Goal: Task Accomplishment & Management: Manage account settings

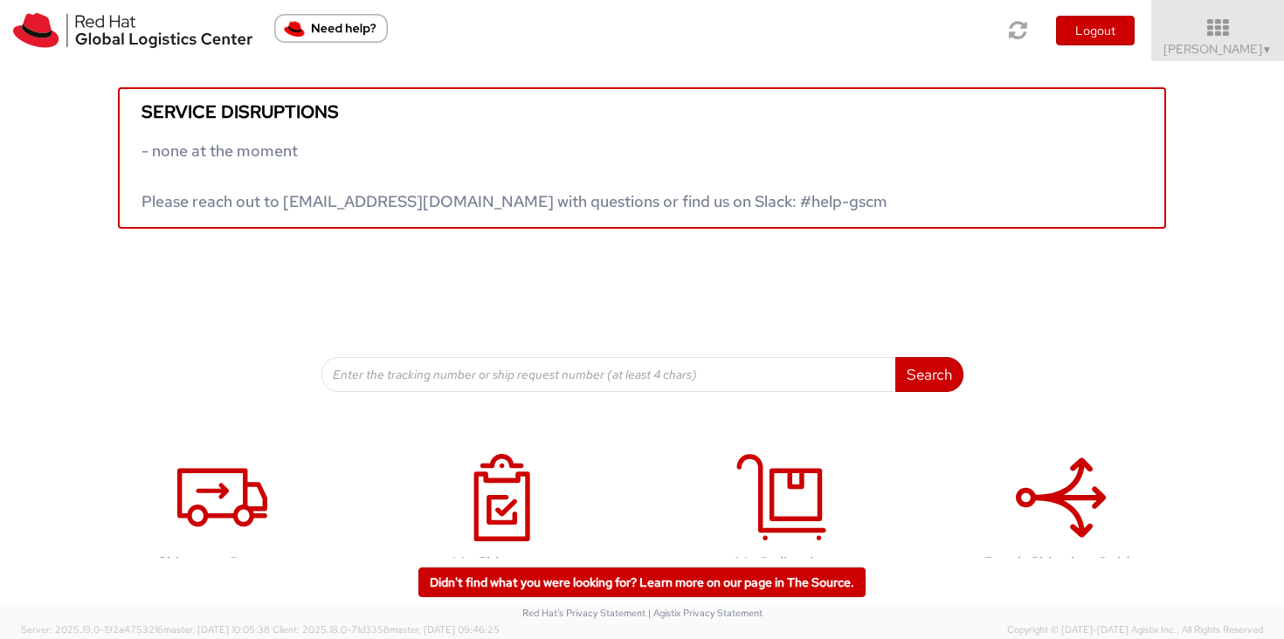
scroll to position [49, 0]
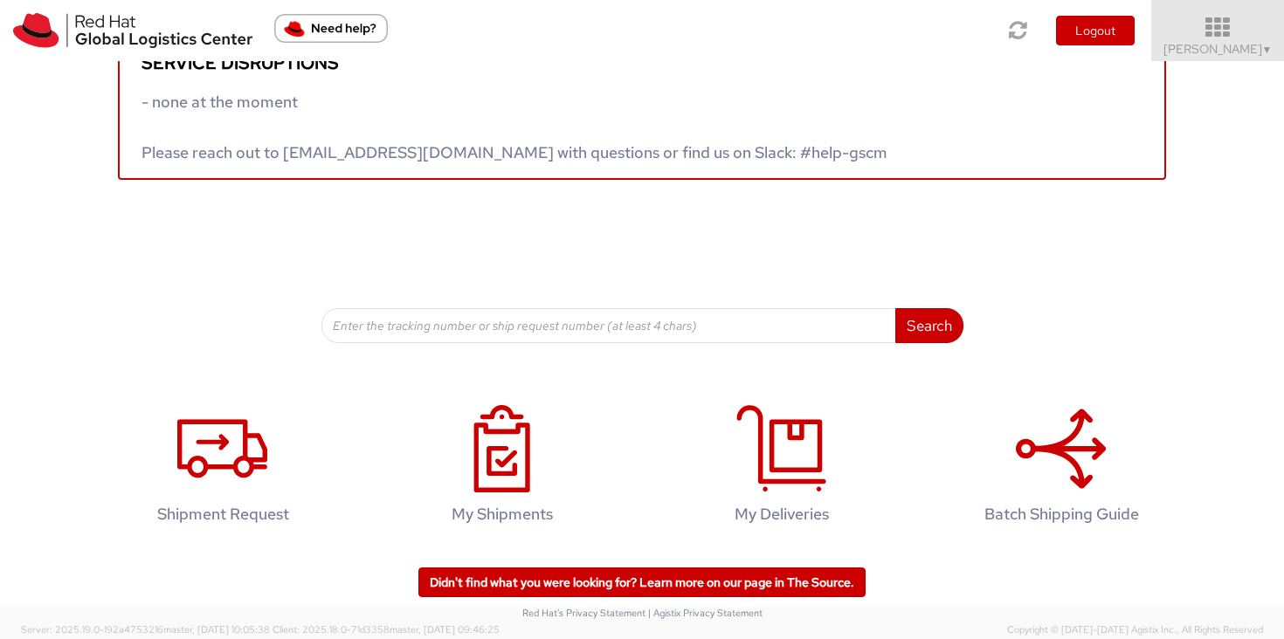
click at [1221, 31] on icon at bounding box center [1218, 28] width 153 height 24
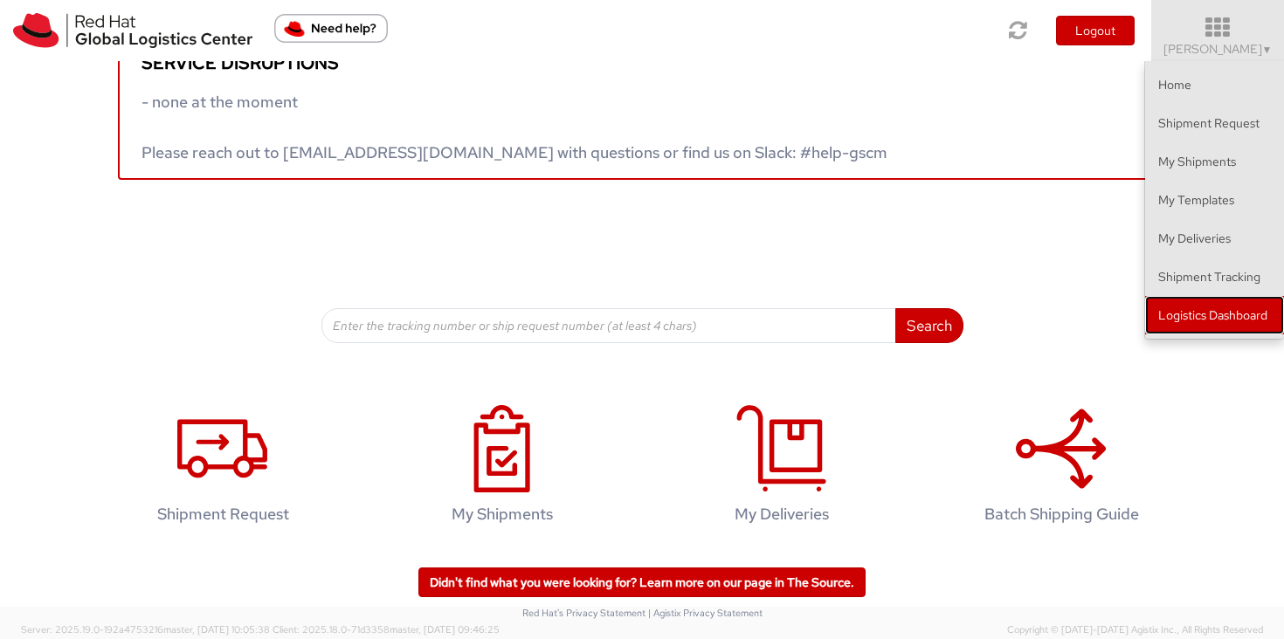
click at [1245, 325] on link "Logistics Dashboard" at bounding box center [1214, 315] width 139 height 38
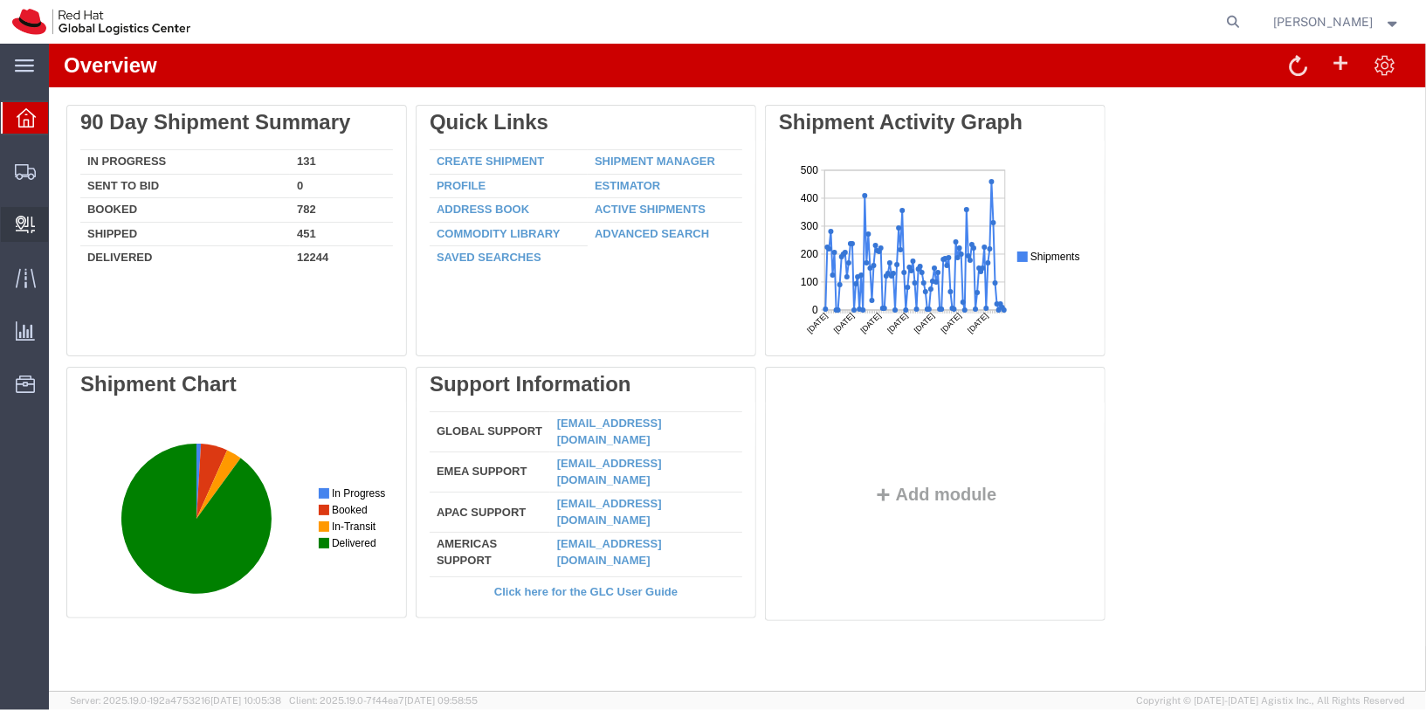
click at [60, 224] on span "Internal Delivery" at bounding box center [54, 224] width 12 height 35
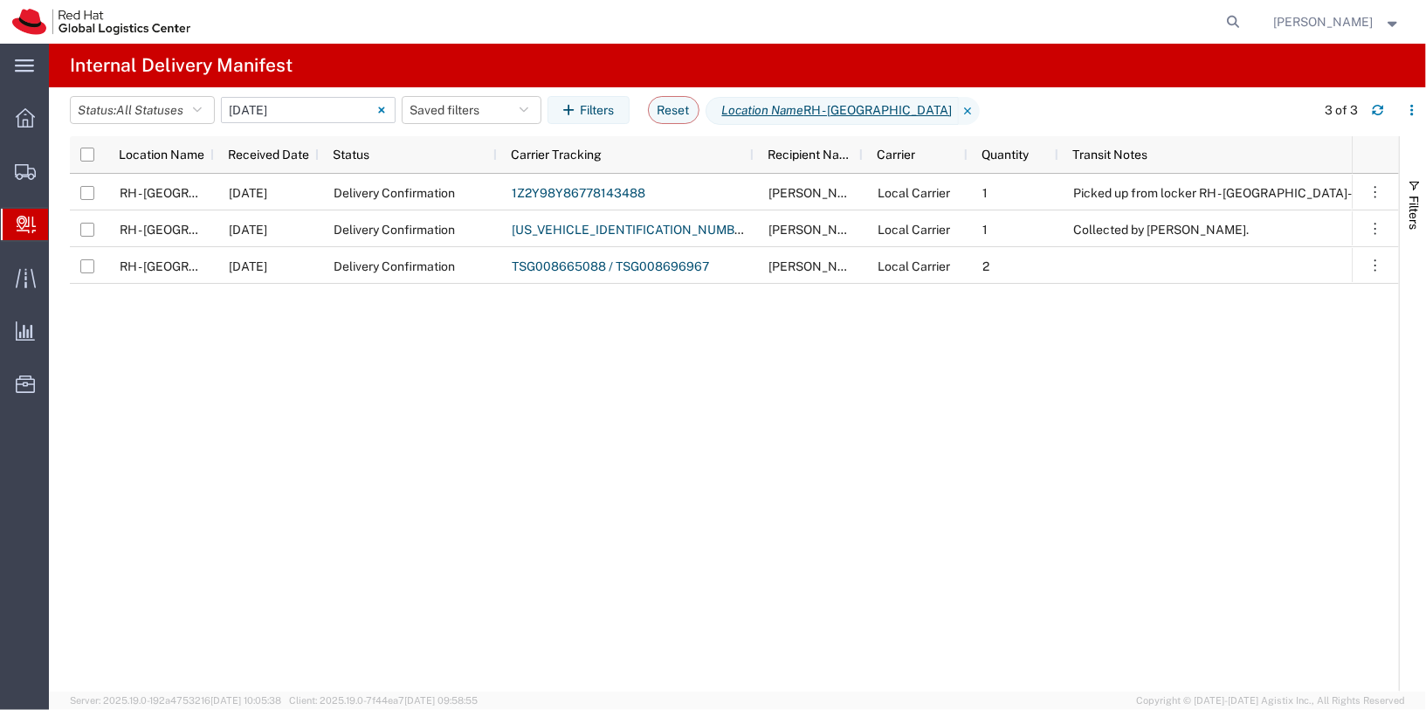
click at [273, 121] on input "06/11/2025 - 06/11/2025" at bounding box center [308, 110] width 175 height 26
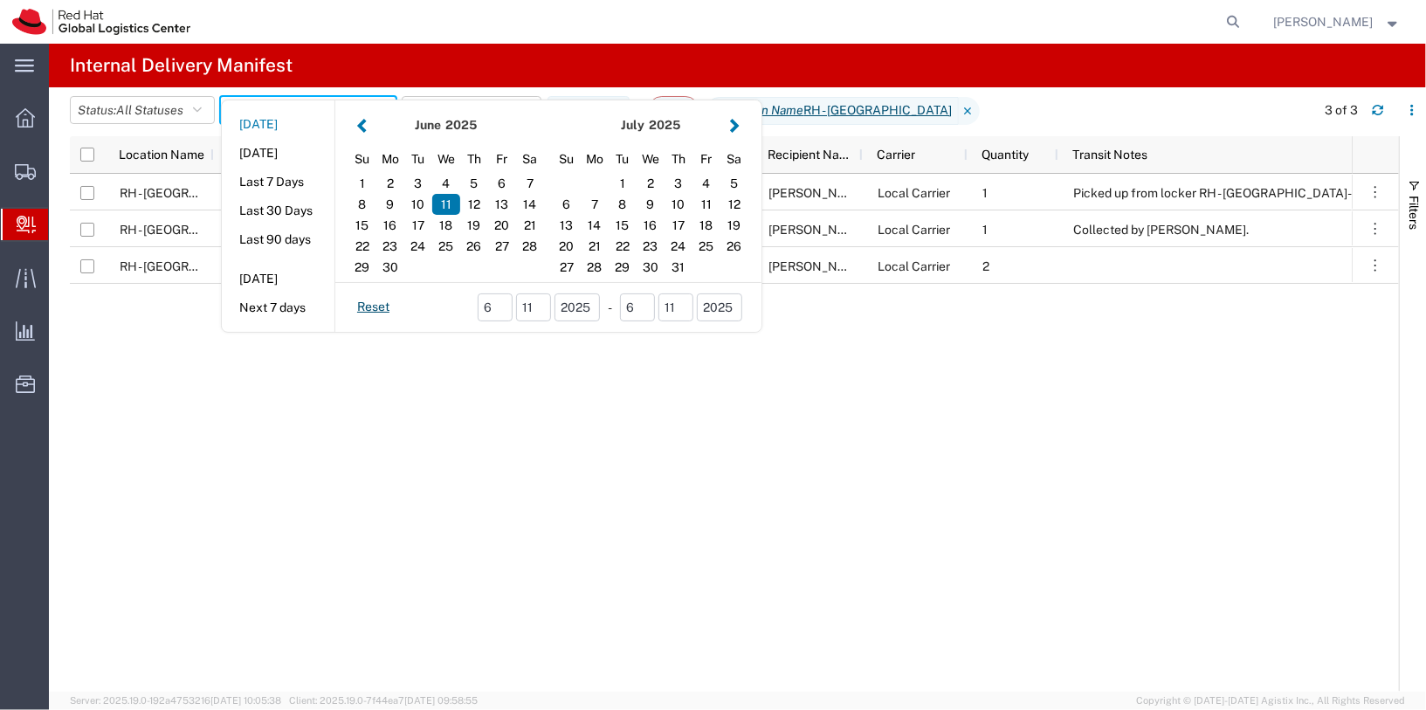
click at [275, 113] on button "Today" at bounding box center [278, 124] width 113 height 27
type input "Today"
type input "09/16/2025 - 09/16/2025"
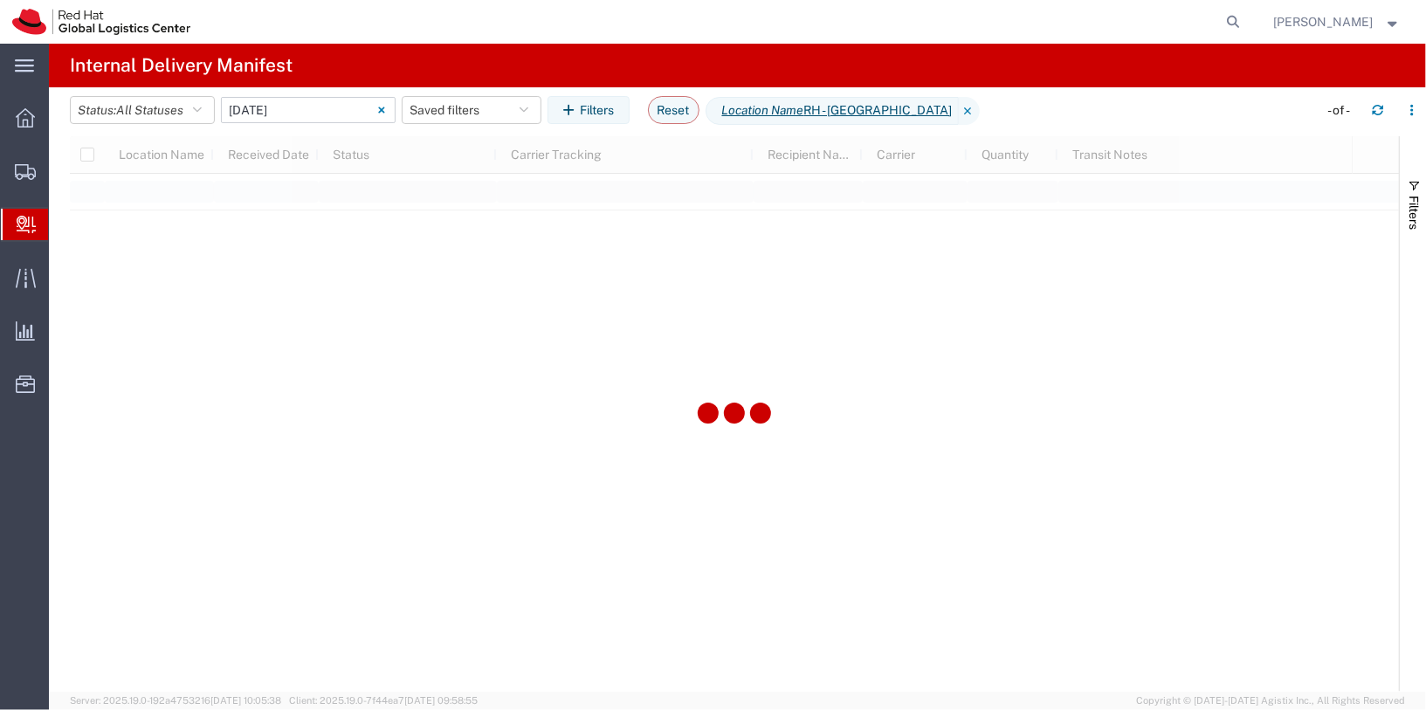
click at [275, 113] on input "09/16/2025 - 09/16/2025" at bounding box center [308, 110] width 175 height 26
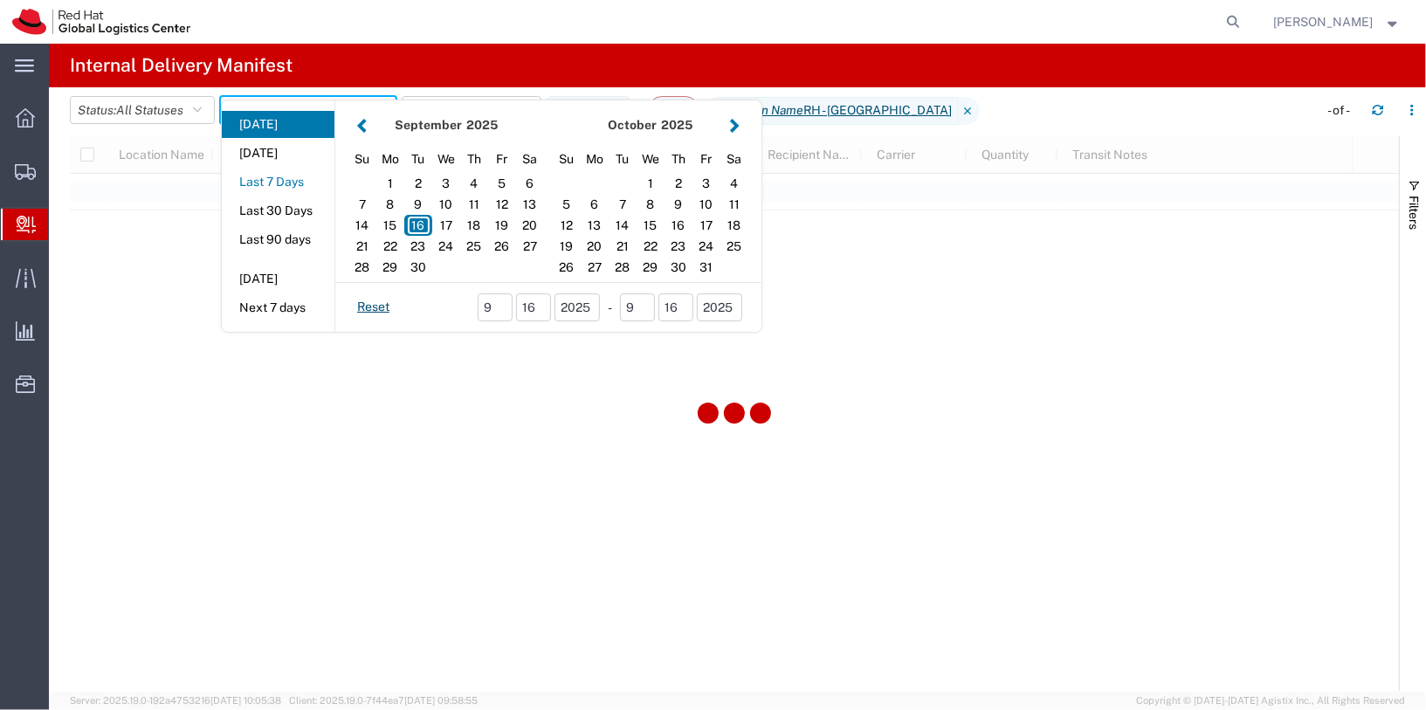
click at [278, 189] on button "Last 7 Days" at bounding box center [278, 182] width 113 height 27
type input "Last 7 Days"
type input "09/10/2025 - 09/16/2025"
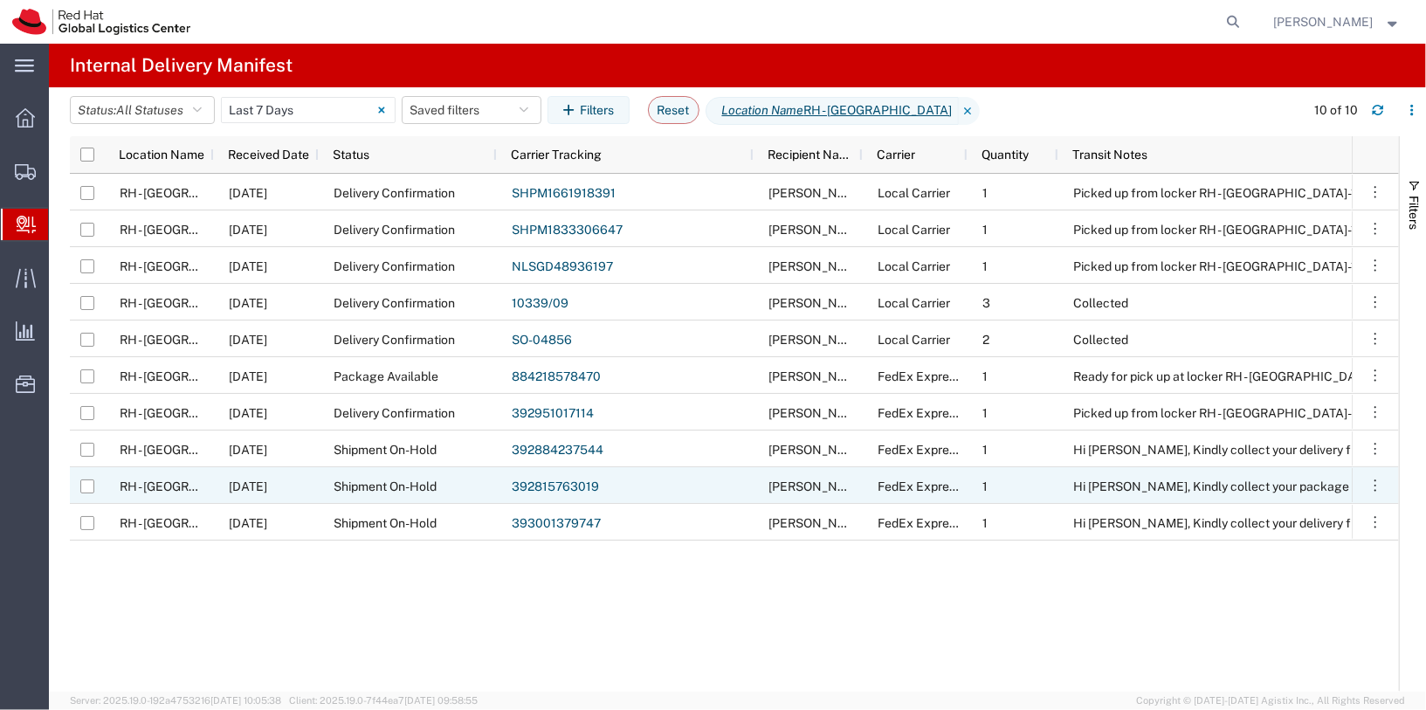
click at [580, 485] on link "392815763019" at bounding box center [555, 487] width 87 height 14
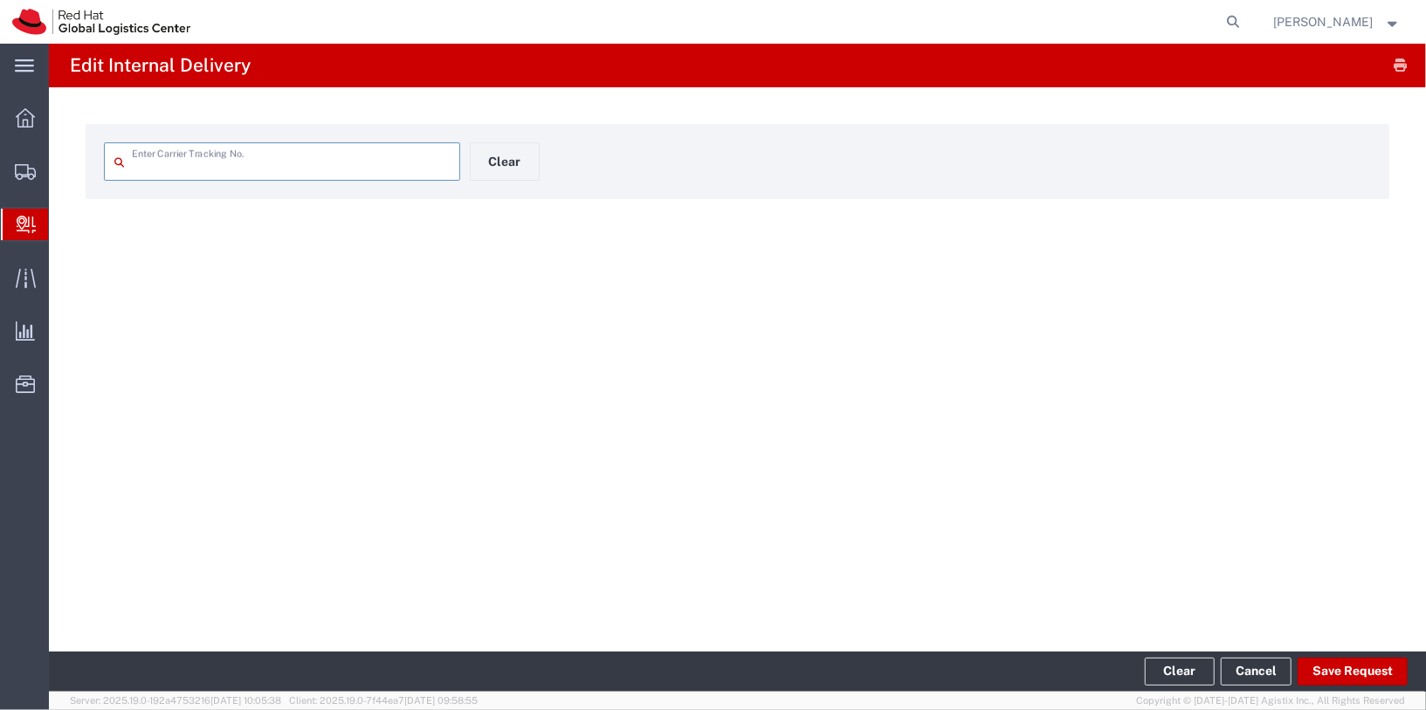
type input "392815763019"
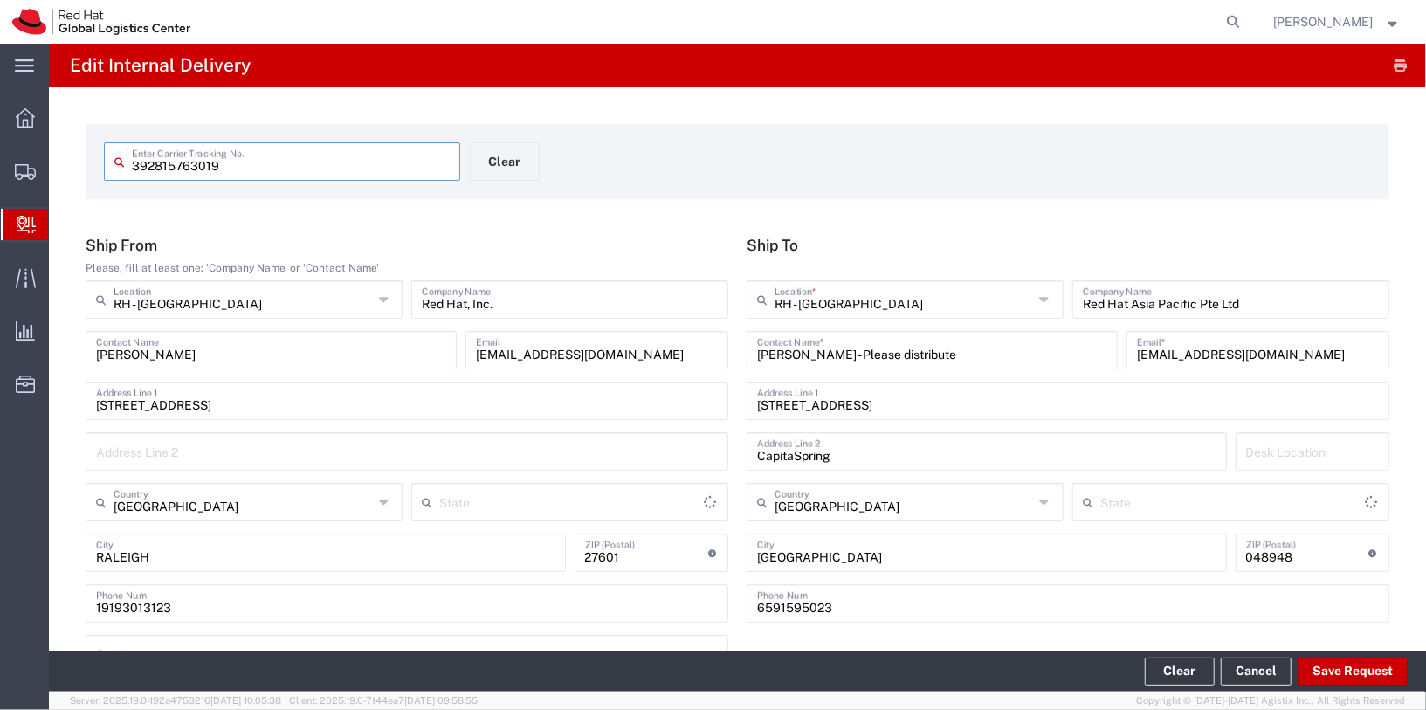
type input "Your Packaging"
type input "North Carolina"
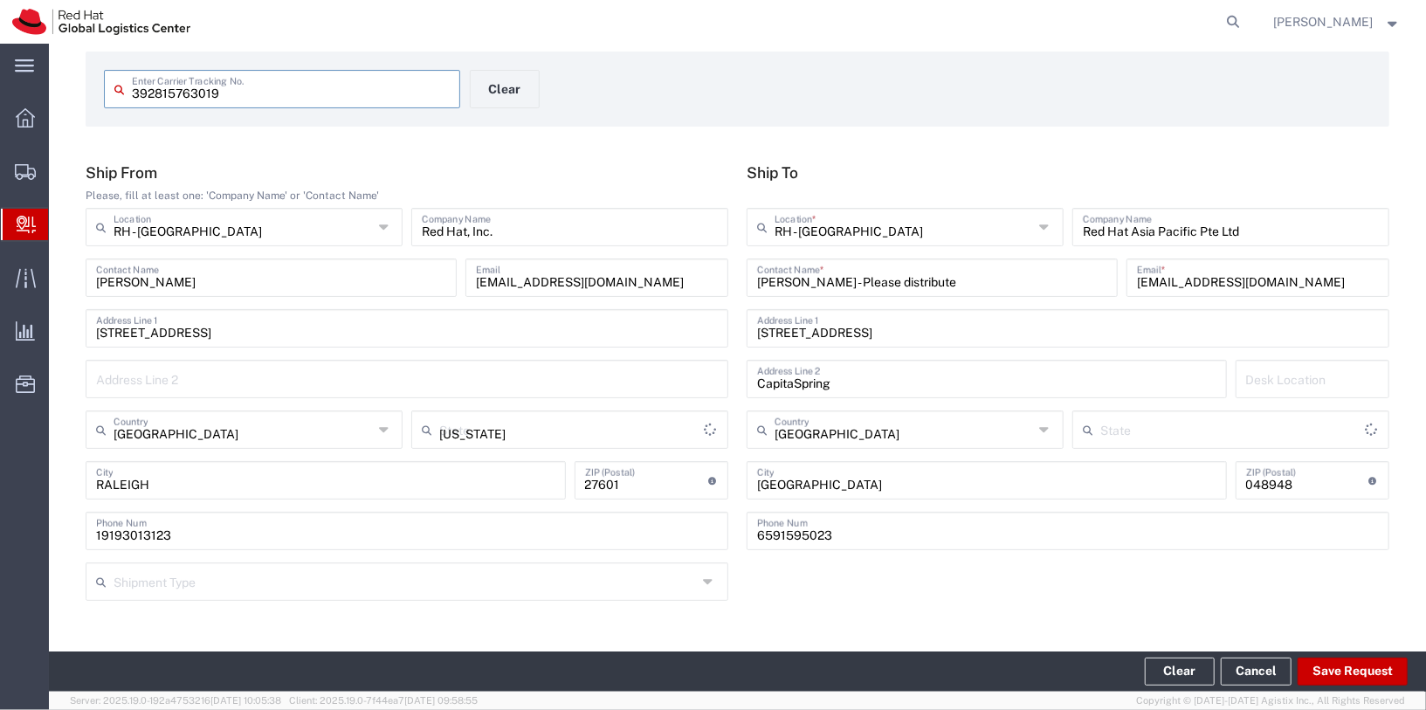
type input "International Economy"
type input "FedEx Express"
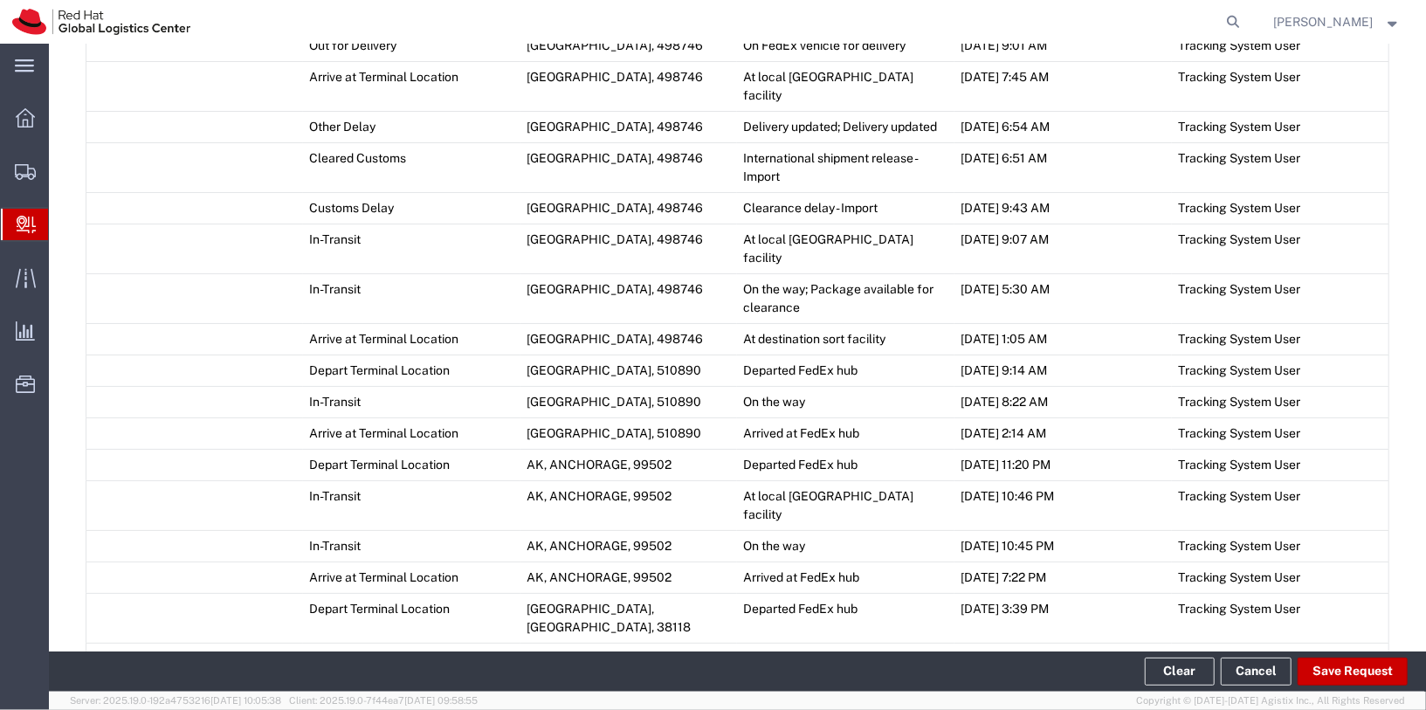
scroll to position [1466, 0]
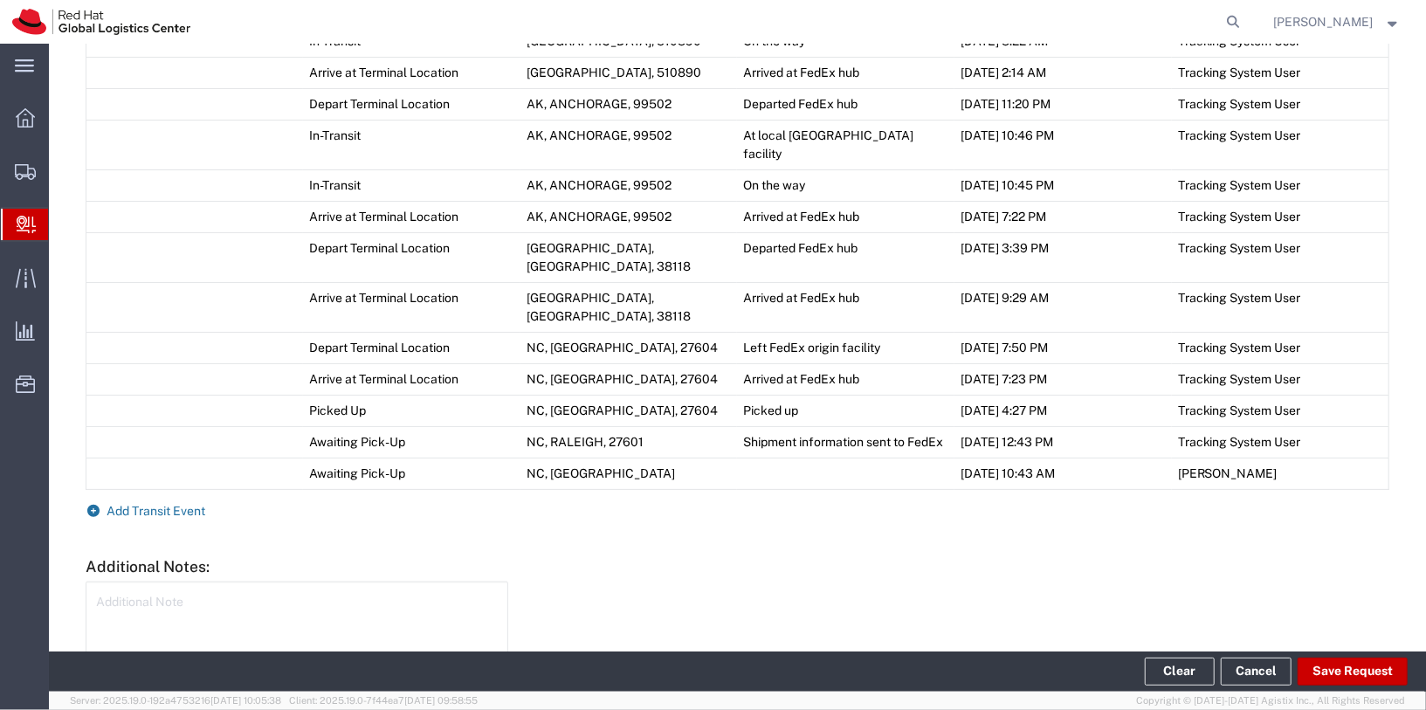
click at [169, 504] on span "Add Transit Event" at bounding box center [156, 511] width 99 height 14
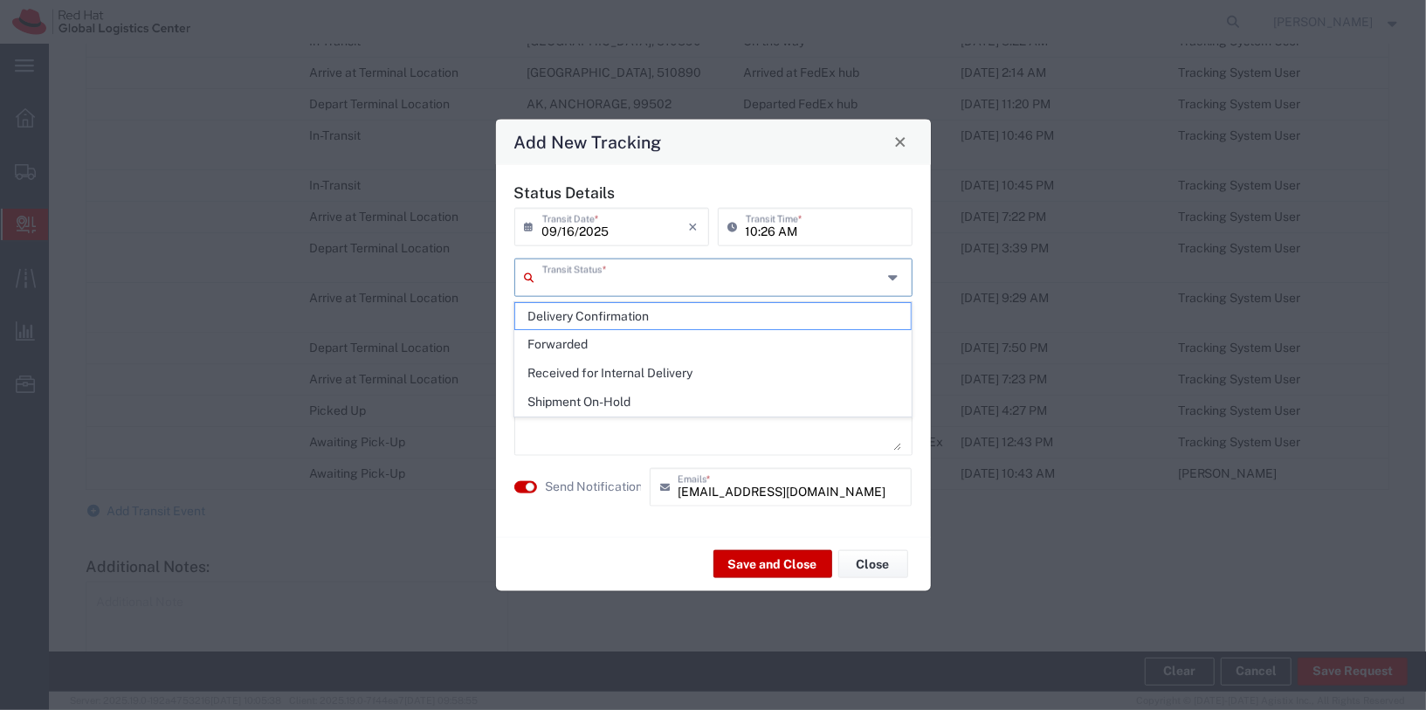
click at [631, 269] on input "text" at bounding box center [712, 275] width 340 height 31
click at [628, 314] on span "Delivery Confirmation" at bounding box center [713, 316] width 396 height 27
type input "Delivery Confirmation"
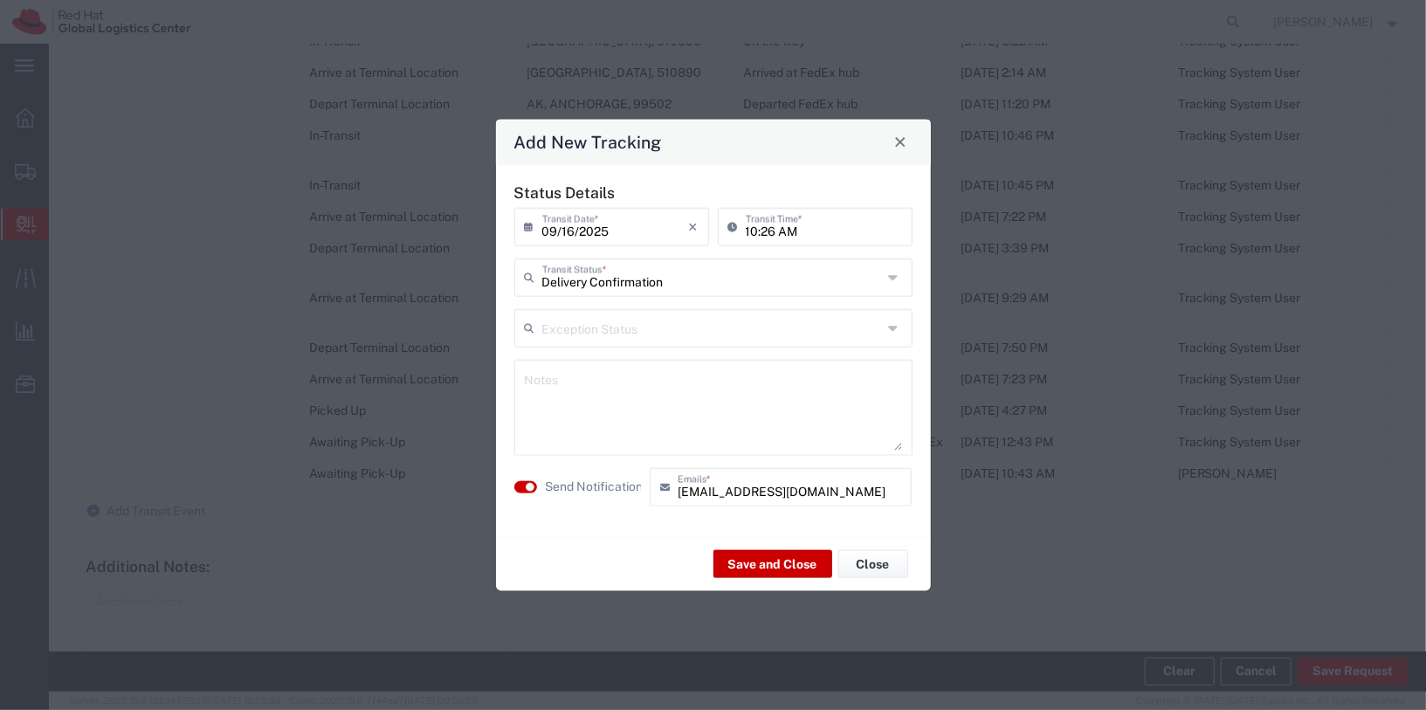
click at [629, 370] on textarea at bounding box center [713, 407] width 377 height 86
type textarea "Collected"
click at [534, 486] on button "button" at bounding box center [525, 486] width 23 height 12
click at [765, 557] on button "Save and Close" at bounding box center [773, 564] width 119 height 28
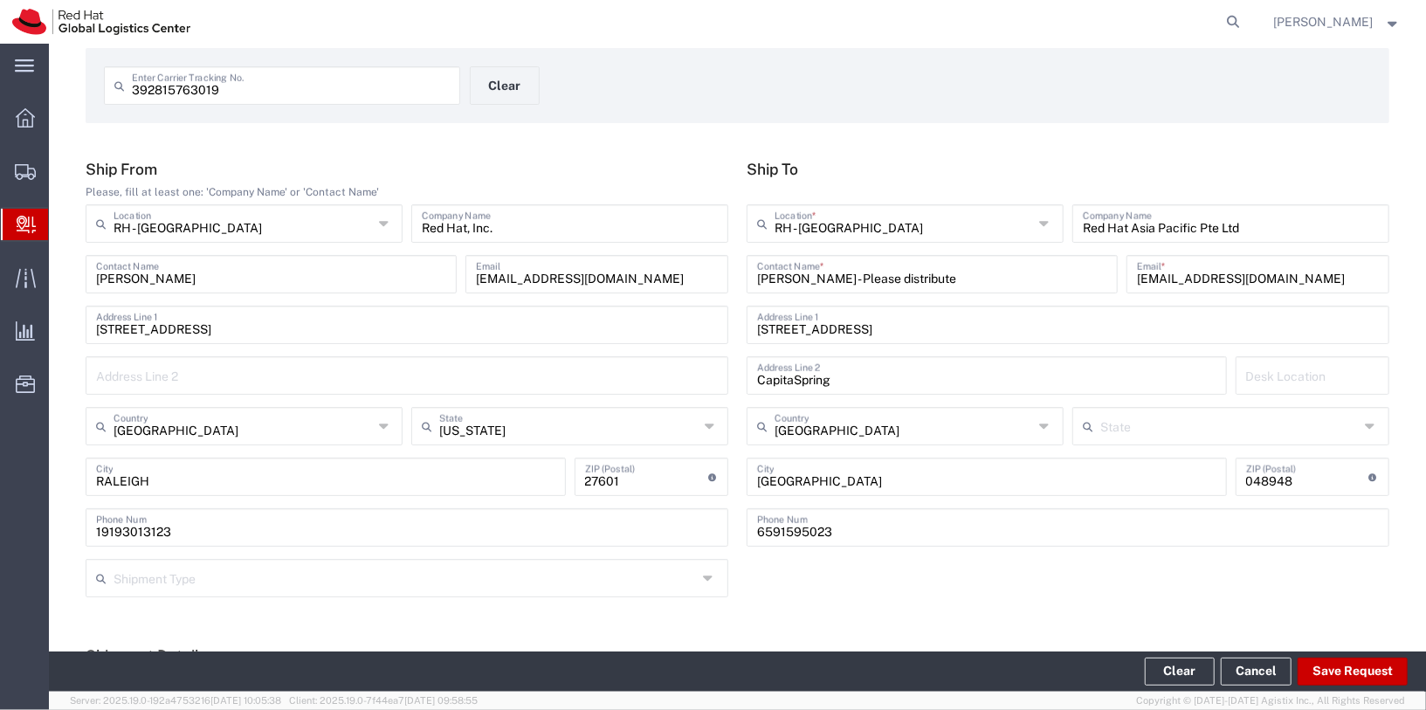
scroll to position [0, 0]
